Goal: Navigation & Orientation: Understand site structure

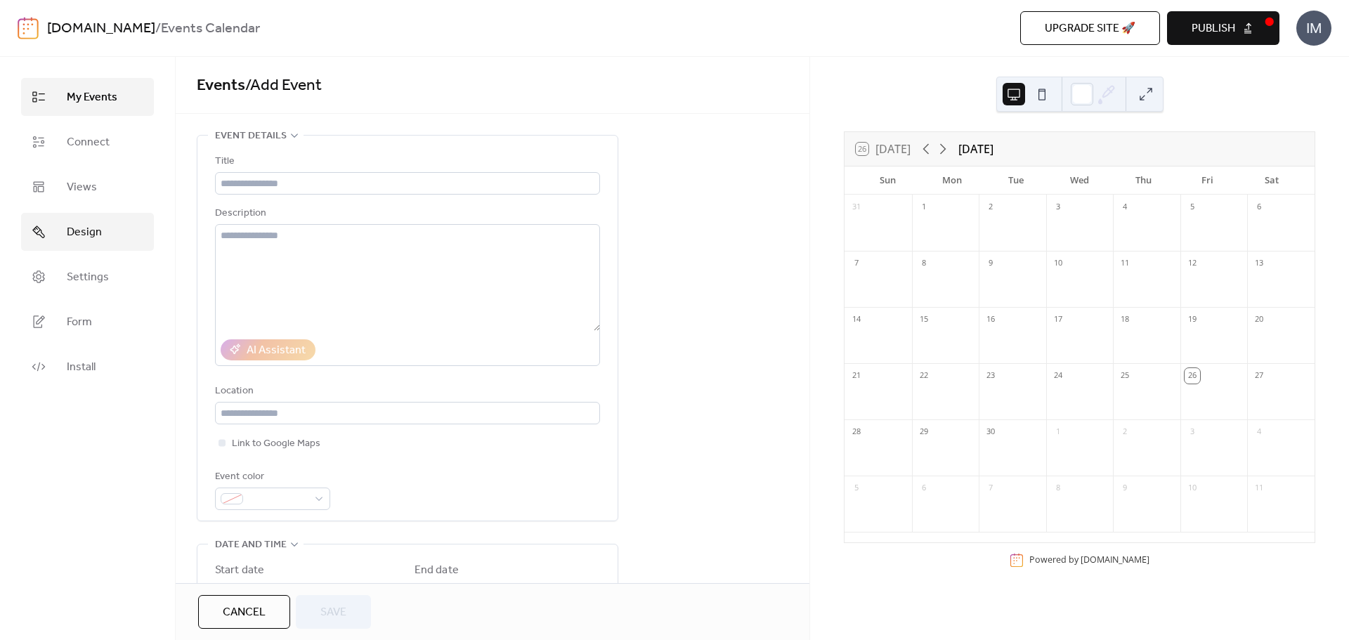
click at [71, 239] on span "Design" at bounding box center [84, 232] width 35 height 17
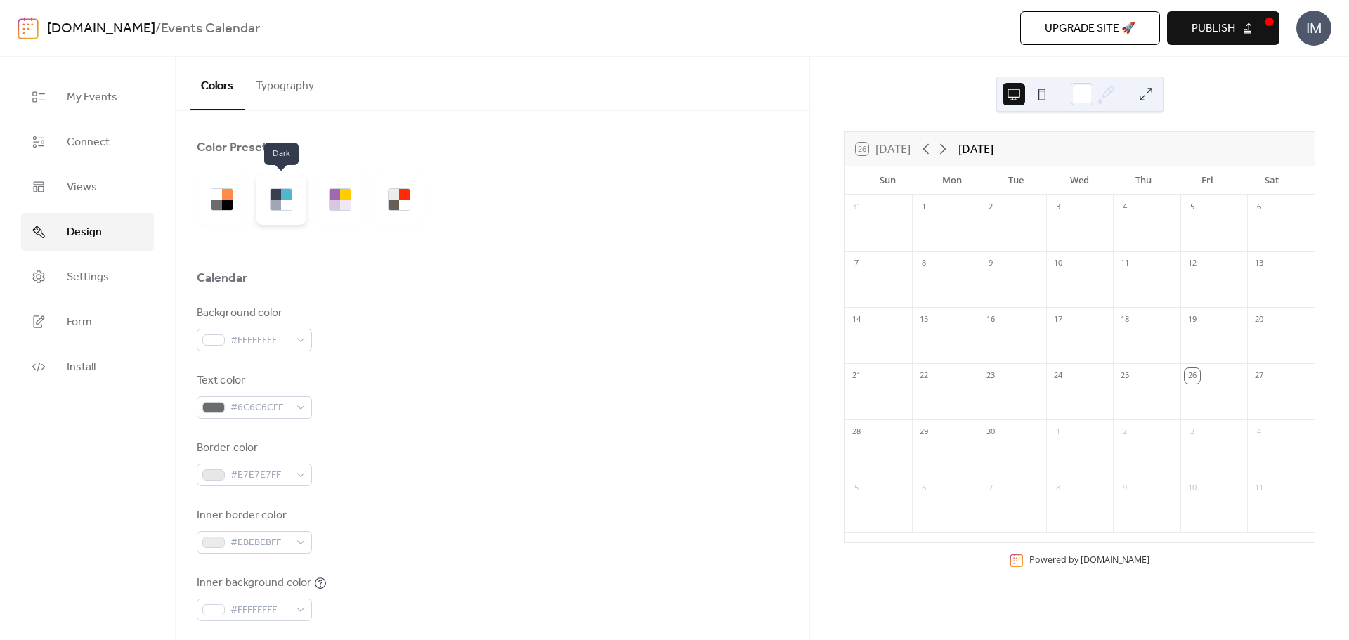
click at [294, 194] on div at bounding box center [281, 199] width 51 height 51
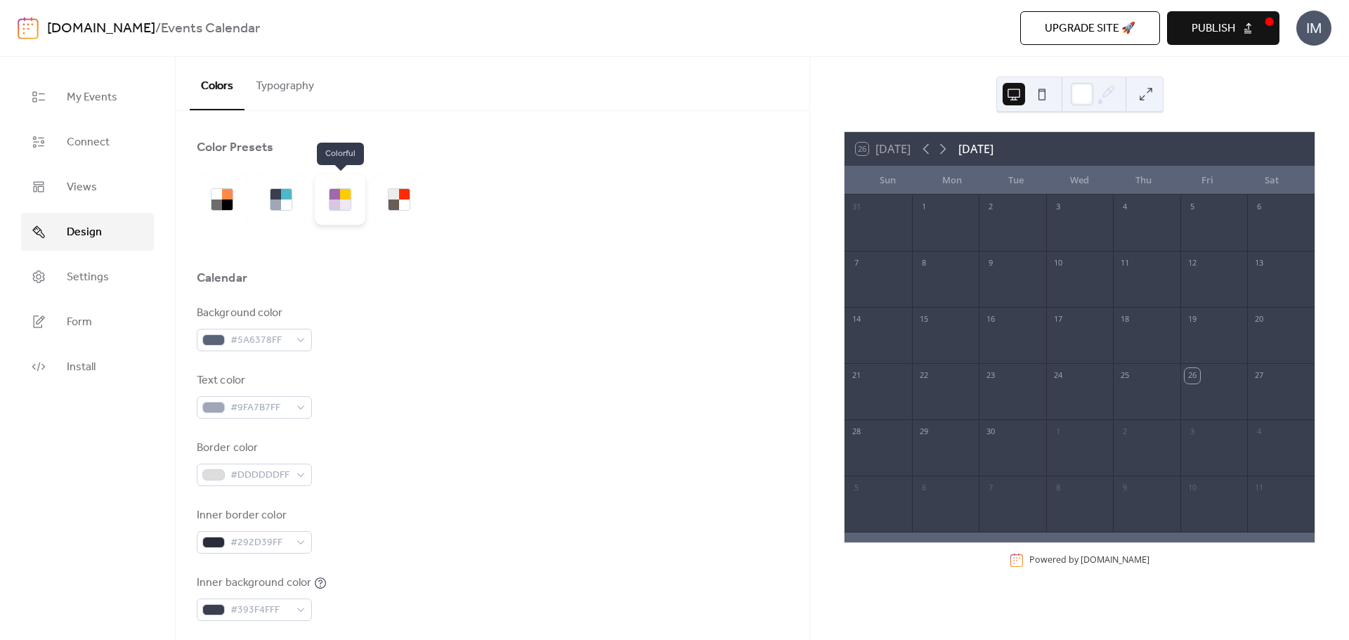
click at [334, 193] on div at bounding box center [334, 194] width 11 height 11
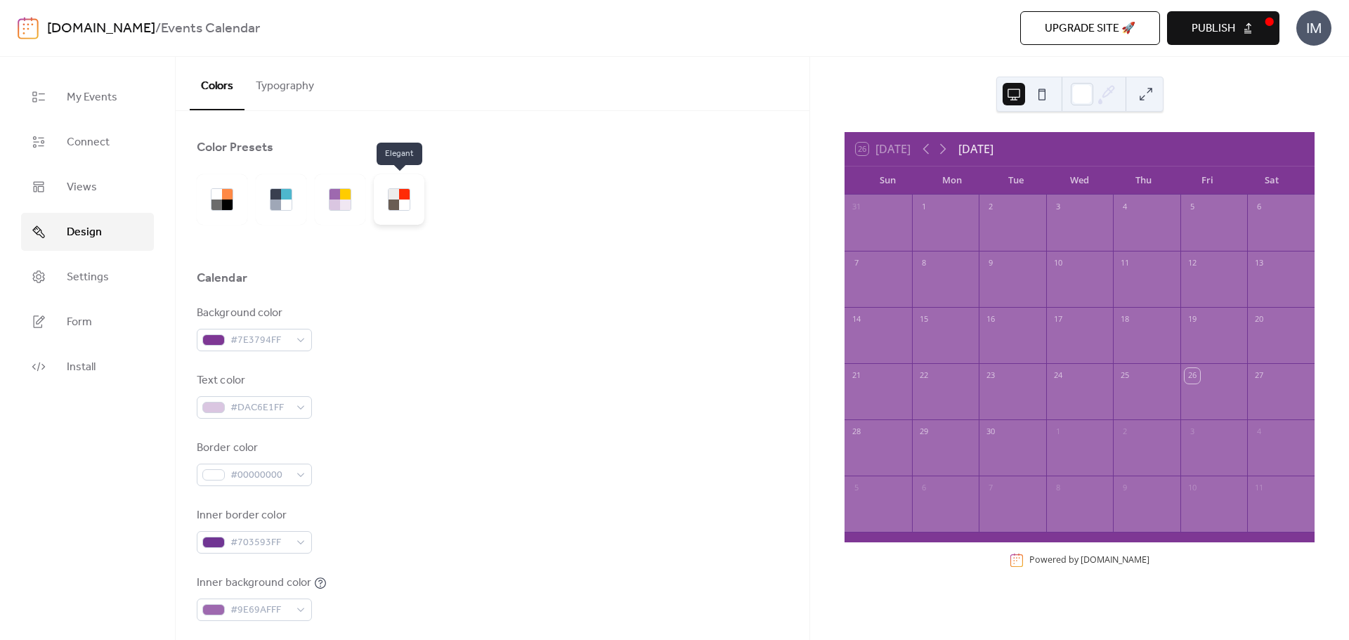
click at [391, 201] on div at bounding box center [393, 205] width 11 height 11
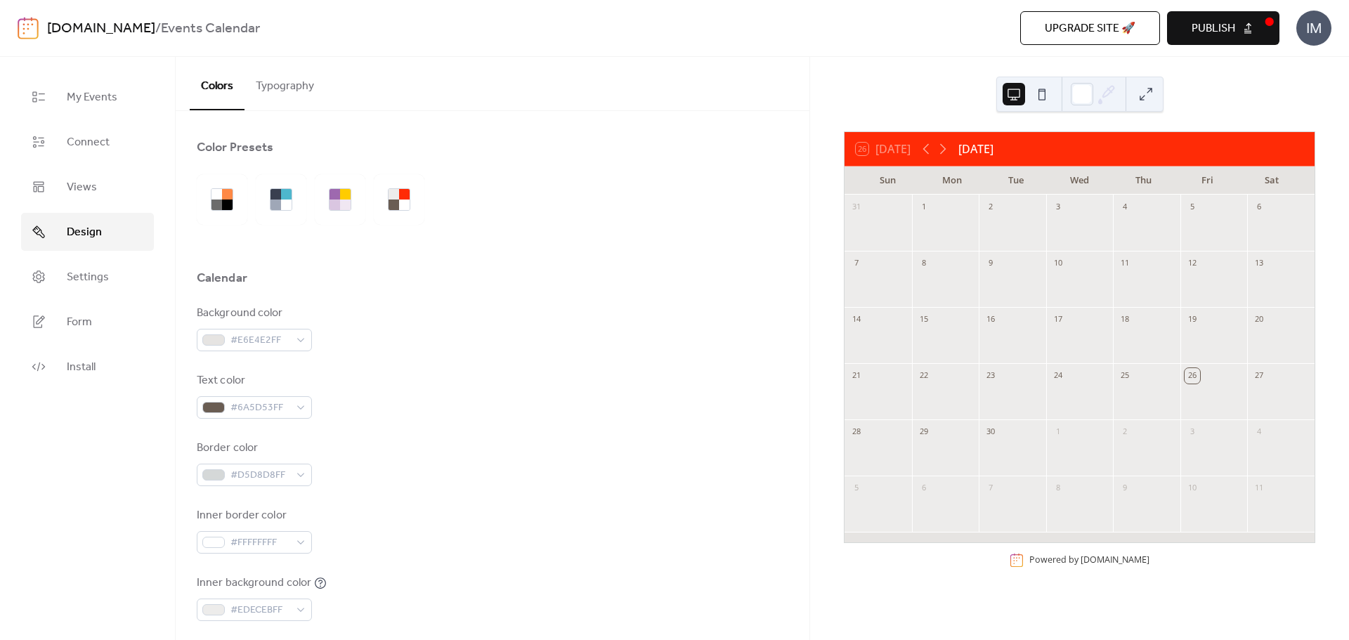
click at [252, 202] on div at bounding box center [315, 199] width 236 height 51
click at [277, 198] on div at bounding box center [275, 194] width 11 height 11
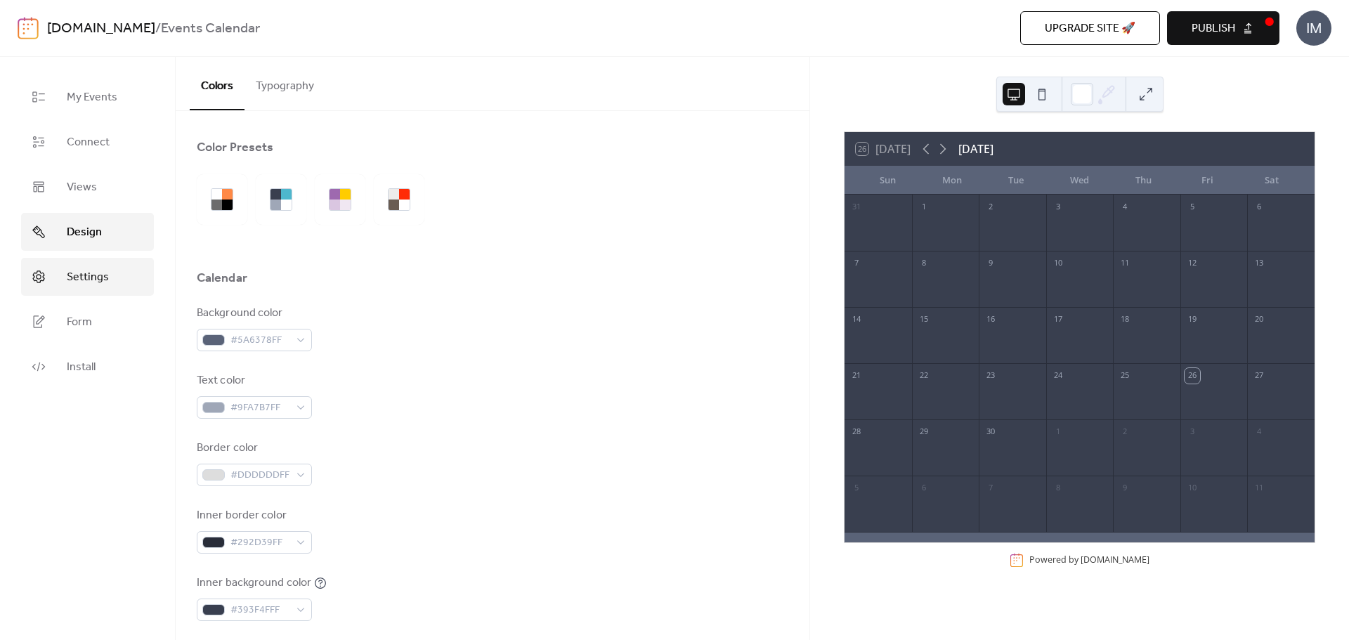
click at [65, 282] on link "Settings" at bounding box center [87, 277] width 133 height 38
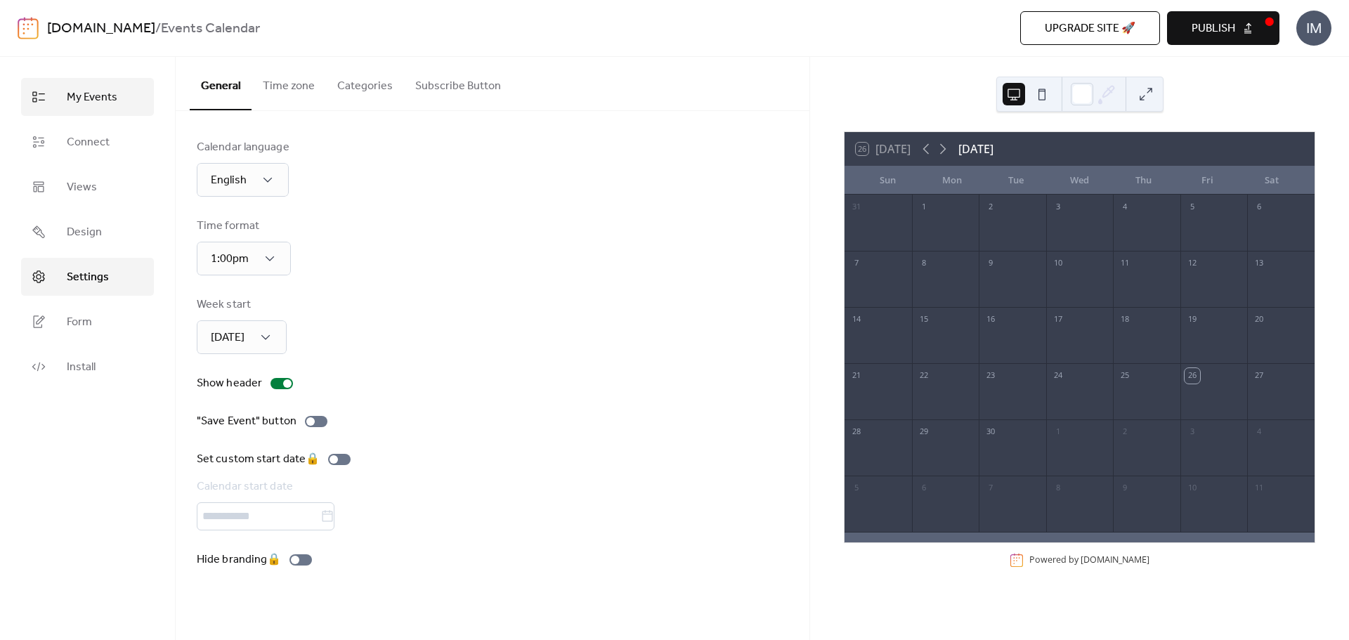
click at [91, 100] on span "My Events" at bounding box center [92, 97] width 51 height 17
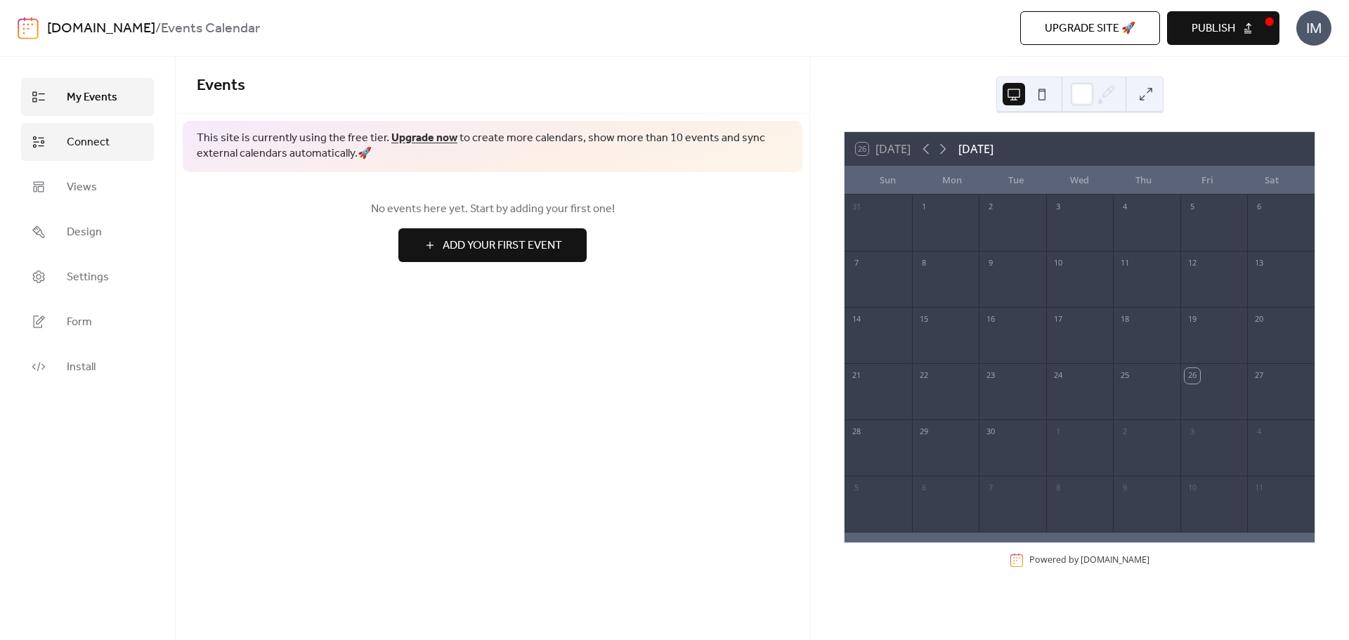
click at [89, 139] on span "Connect" at bounding box center [88, 142] width 43 height 17
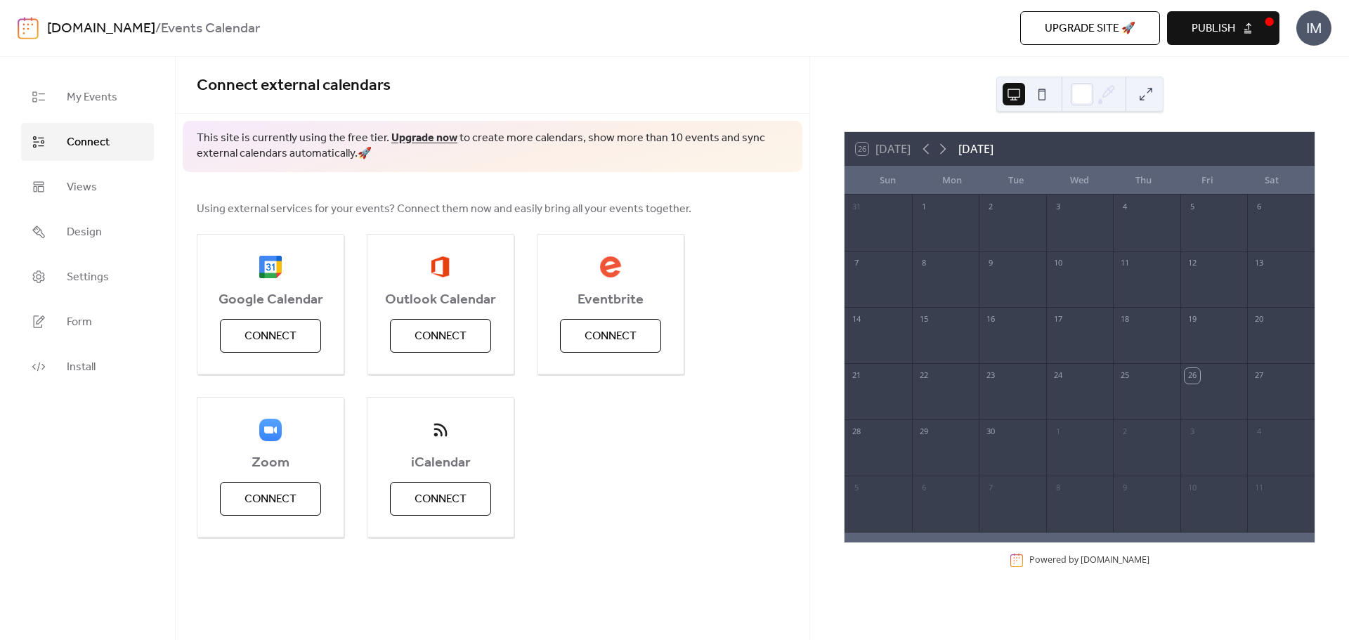
click at [413, 138] on link "Upgrade now" at bounding box center [424, 138] width 66 height 22
